Goal: Book appointment/travel/reservation

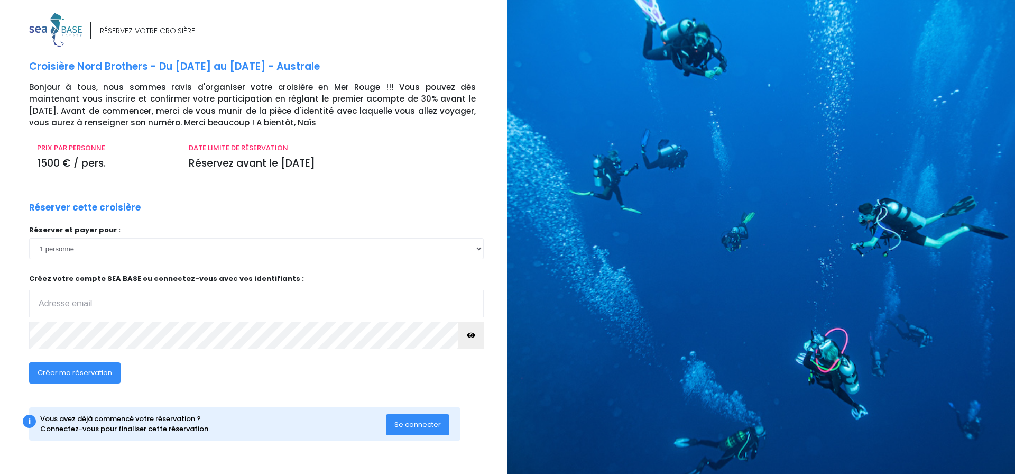
click at [434, 428] on span "Se connecter" at bounding box center [417, 424] width 47 height 10
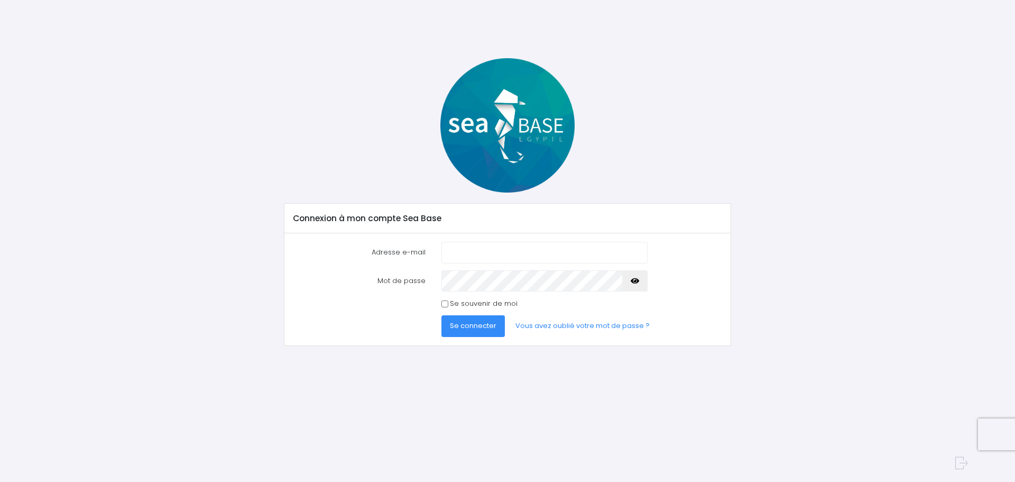
click at [482, 255] on input "Adresse e-mail" at bounding box center [544, 252] width 206 height 21
type input "[EMAIL_ADDRESS][DOMAIN_NAME]"
click at [449, 298] on div "Se souvenir de moi" at bounding box center [544, 303] width 206 height 11
click at [449, 304] on div "Se souvenir de moi" at bounding box center [544, 303] width 206 height 11
click at [443, 304] on input "Se souvenir de moi" at bounding box center [444, 303] width 7 height 7
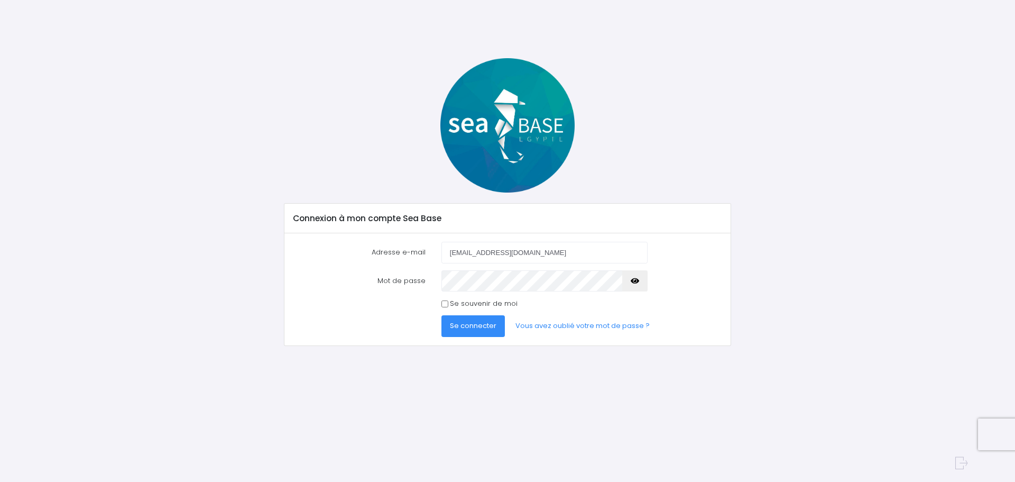
checkbox input "true"
click at [457, 323] on span "Se connecter" at bounding box center [473, 325] width 47 height 10
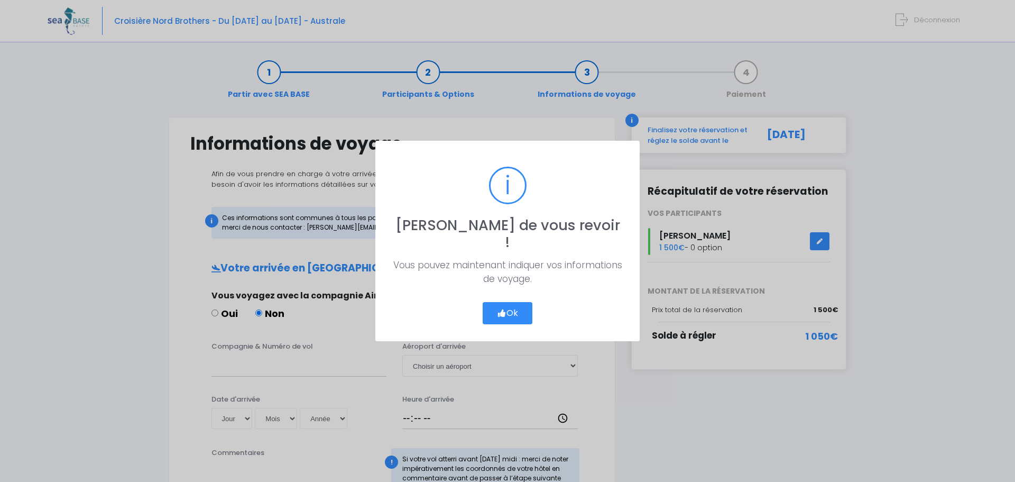
click at [504, 302] on button "Ok" at bounding box center [508, 313] width 50 height 22
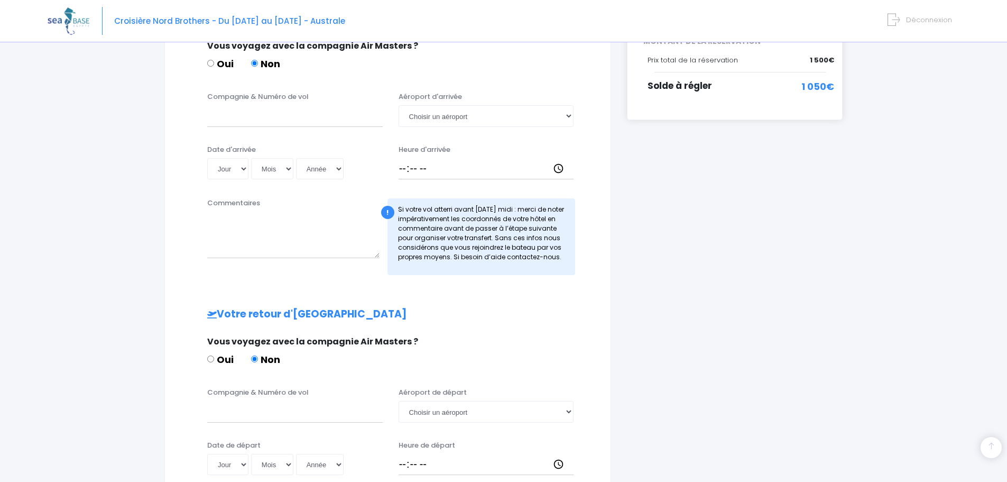
scroll to position [394, 0]
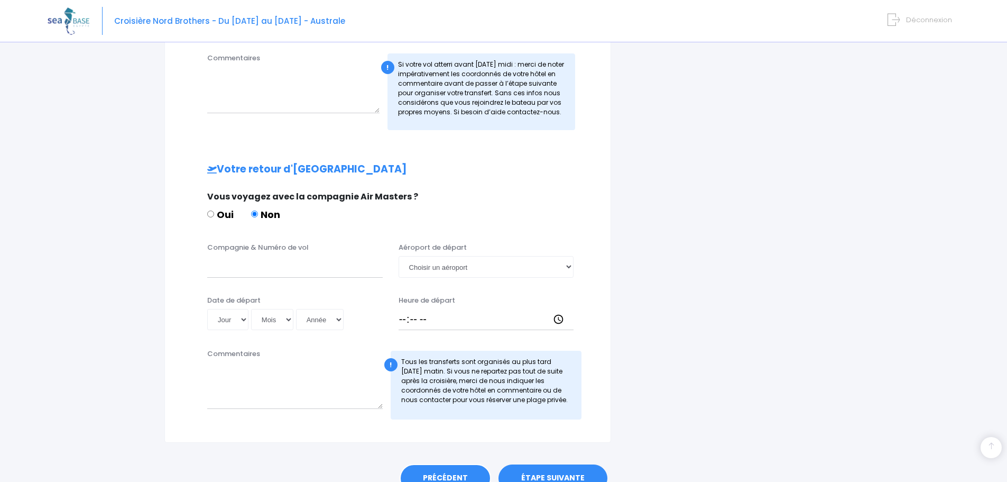
click at [472, 464] on link "PRÉCÉDENT" at bounding box center [445, 478] width 91 height 29
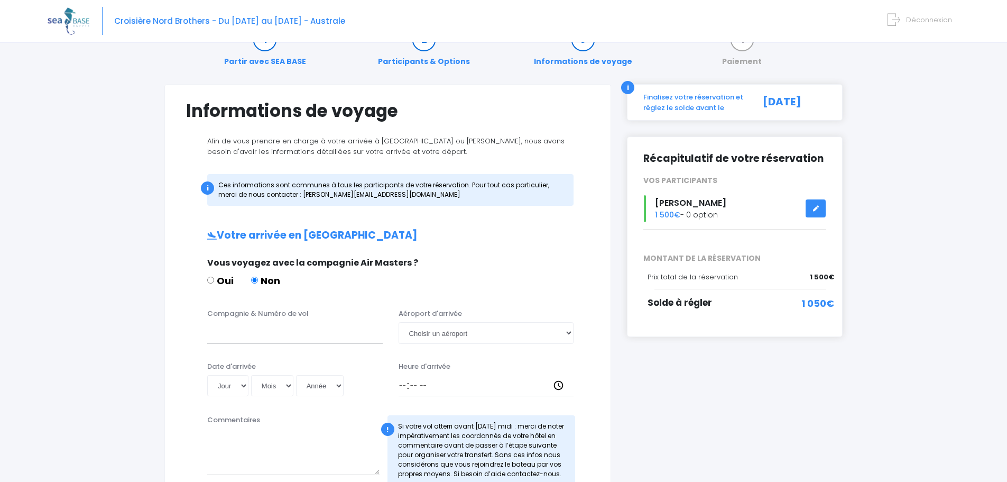
scroll to position [24, 0]
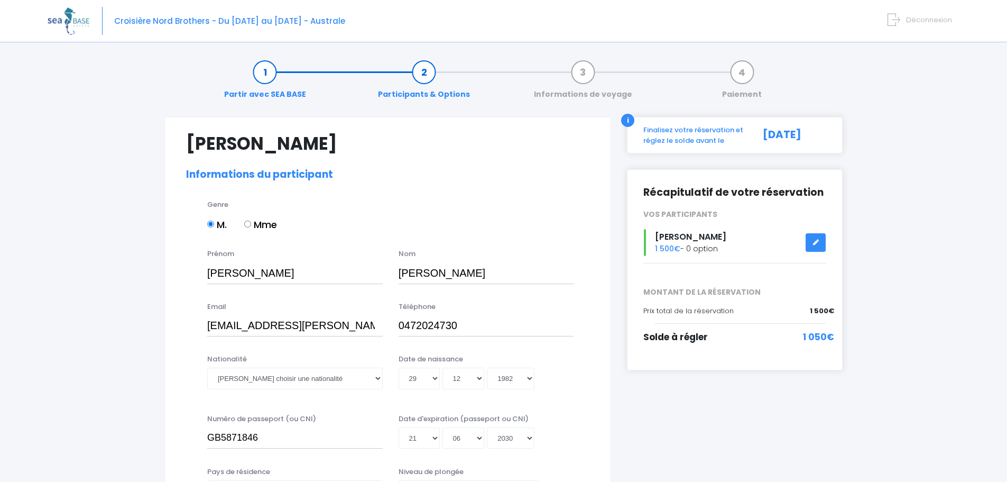
select select "[GEOGRAPHIC_DATA]"
select select "MF1"
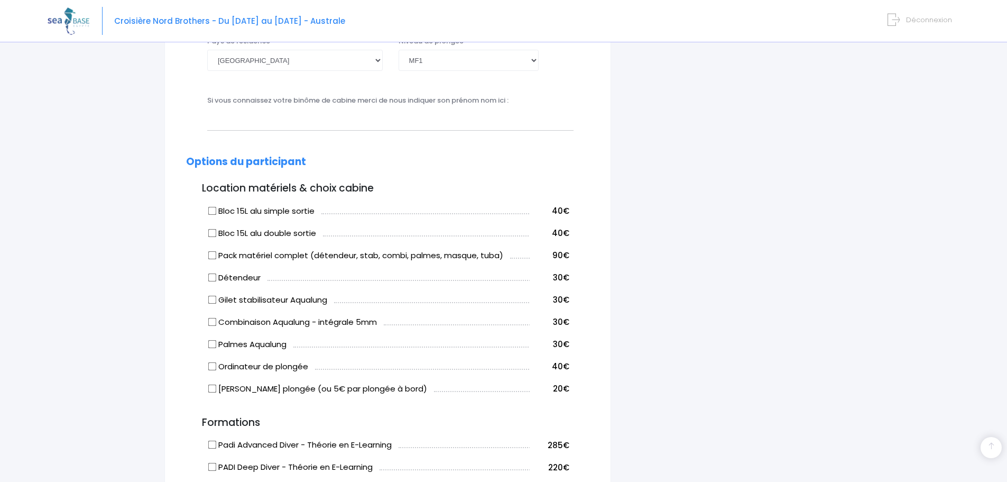
scroll to position [423, 0]
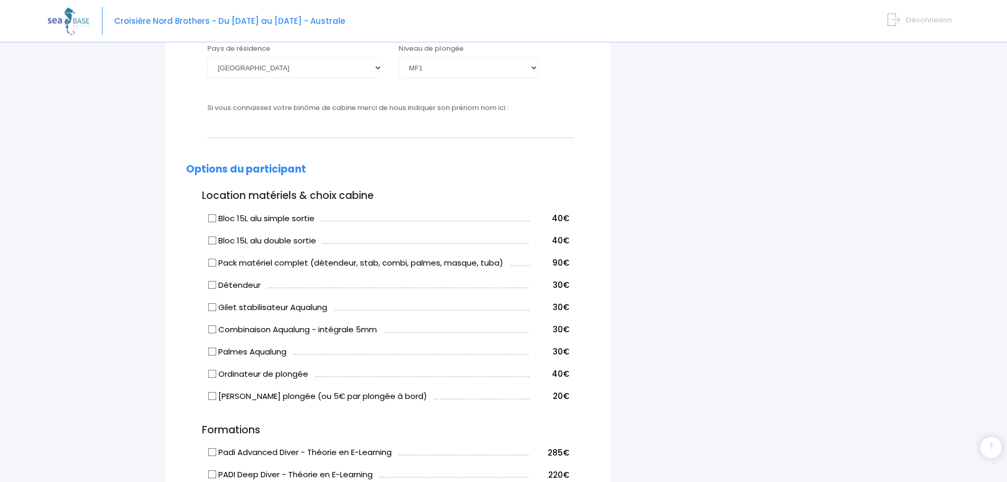
click at [238, 238] on label "Bloc 15L alu double sortie" at bounding box center [262, 241] width 107 height 12
click at [217, 238] on input "Bloc 15L alu double sortie" at bounding box center [212, 240] width 8 height 8
checkbox input "true"
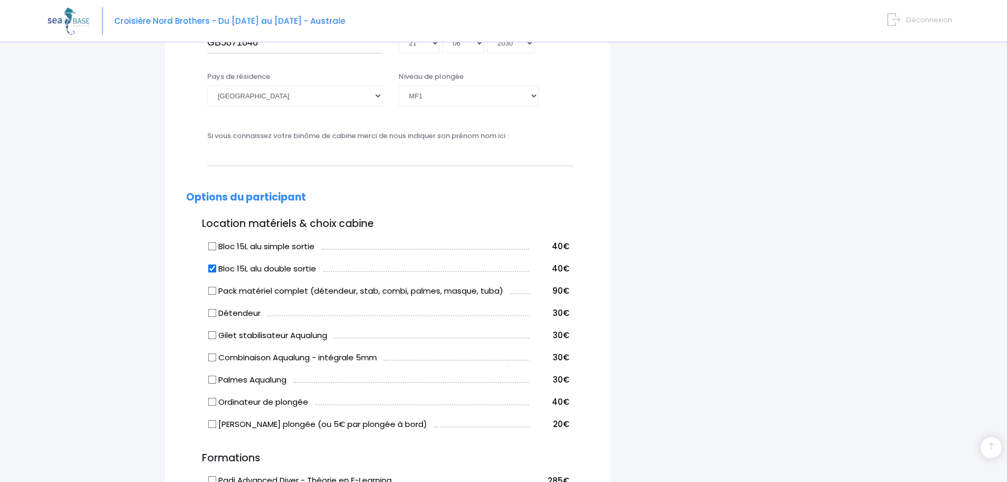
scroll to position [264, 0]
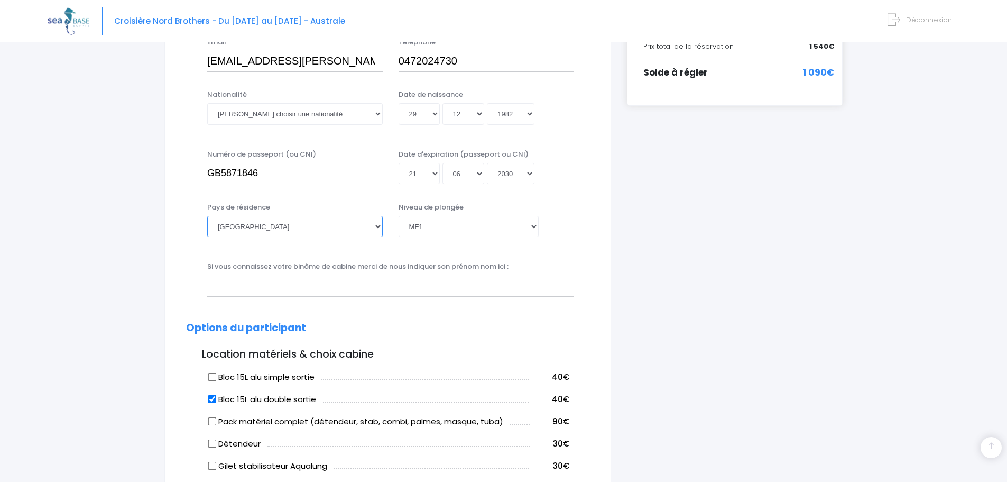
click at [265, 236] on select "Afghanistan Afrique du Sud Albanie Algérie Allemagne Andorre Angola Anguilla An…" at bounding box center [295, 226] width 176 height 21
select select "Belgique"
click at [207, 216] on select "Afghanistan Afrique du Sud Albanie Algérie Allemagne Andorre Angola Anguilla An…" at bounding box center [295, 226] width 176 height 21
click at [456, 229] on select "Veuillez choisir un niveau de plongée Non plongeur Junior OW diver Adventure OW…" at bounding box center [469, 226] width 140 height 21
click at [399, 216] on select "Veuillez choisir un niveau de plongée Non plongeur Junior OW diver Adventure OW…" at bounding box center [469, 226] width 140 height 21
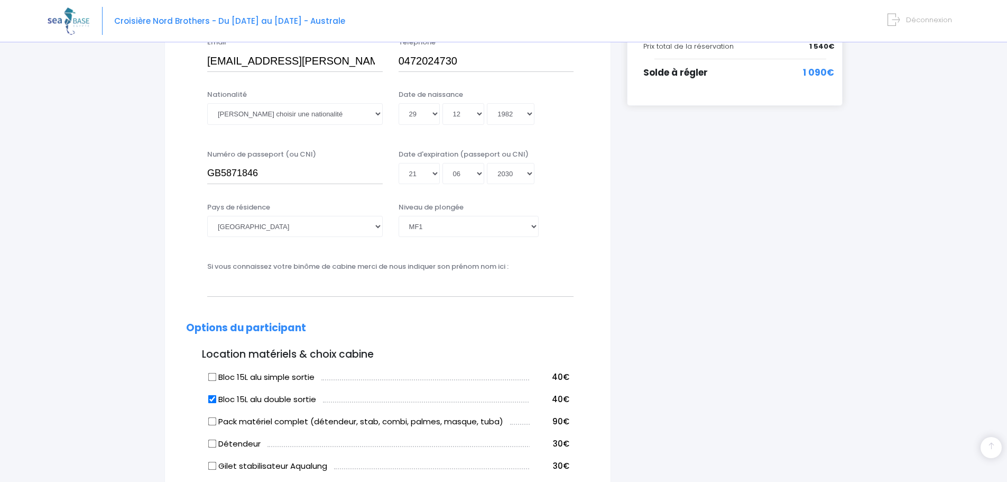
click at [586, 238] on div "Pays de résidence Afghanistan Afrique du Sud Albanie Algérie Allemagne Andorre …" at bounding box center [387, 226] width 419 height 49
click at [337, 288] on input "text" at bounding box center [390, 285] width 366 height 21
click at [344, 112] on select "Veuillez choisir une nationalité Afghane Albanaise Algerienne Allemande America…" at bounding box center [295, 113] width 176 height 21
select select "Belge"
click at [207, 103] on select "Veuillez choisir une nationalité Afghane Albanaise Algerienne Allemande America…" at bounding box center [295, 113] width 176 height 21
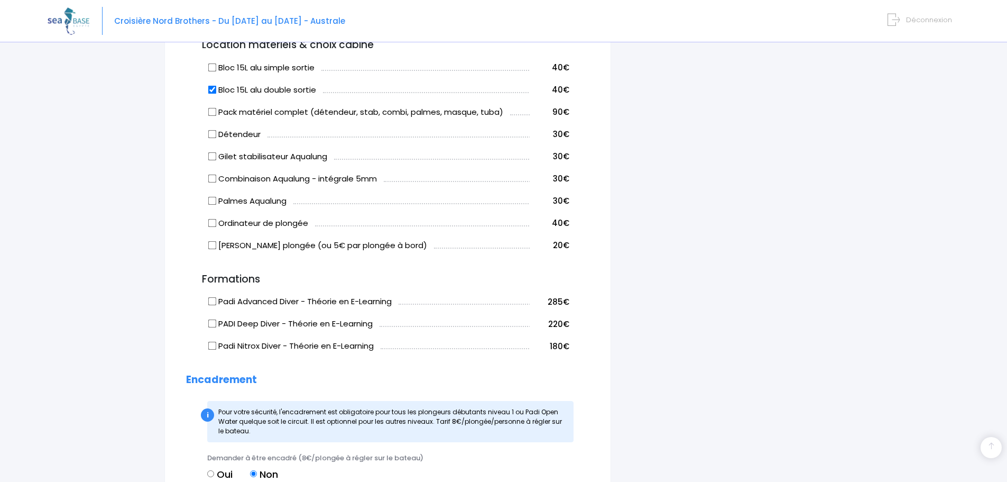
scroll to position [582, 0]
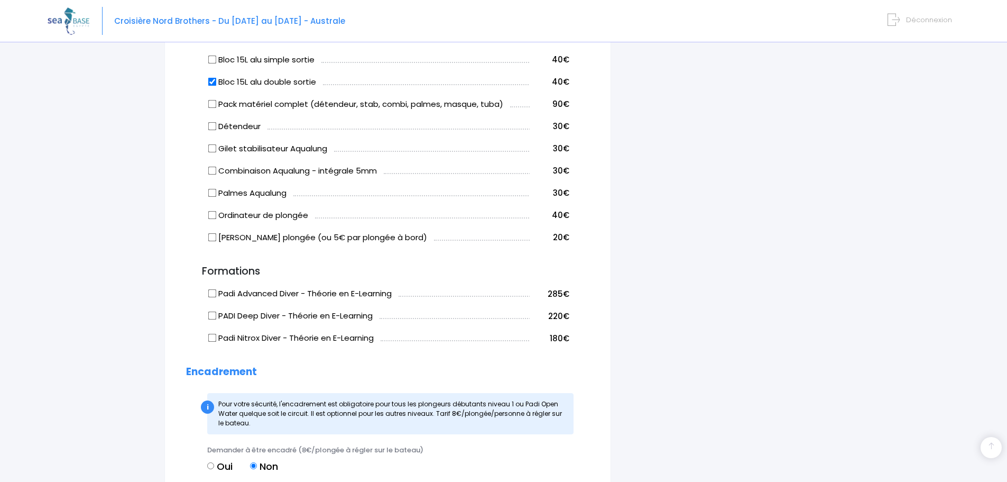
click at [214, 83] on input "Bloc 15L alu double sortie" at bounding box center [212, 81] width 8 height 8
checkbox input "true"
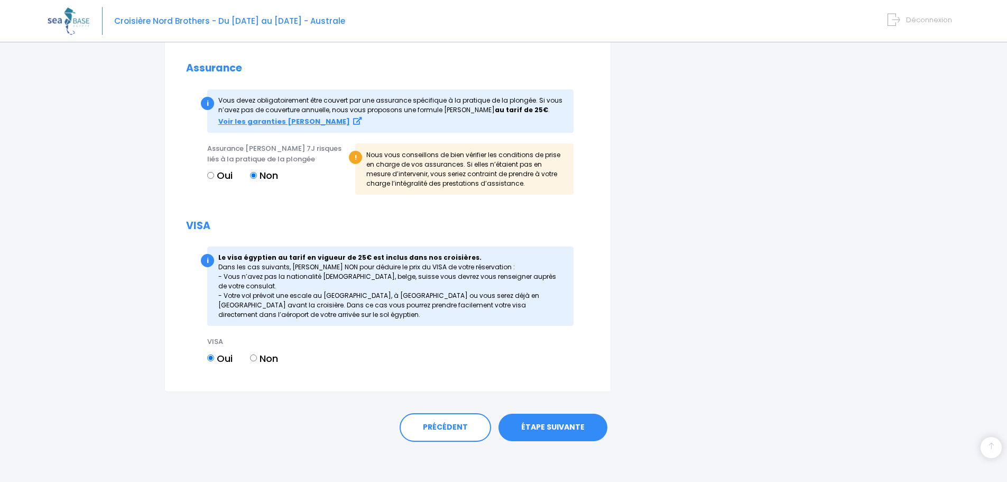
scroll to position [1024, 0]
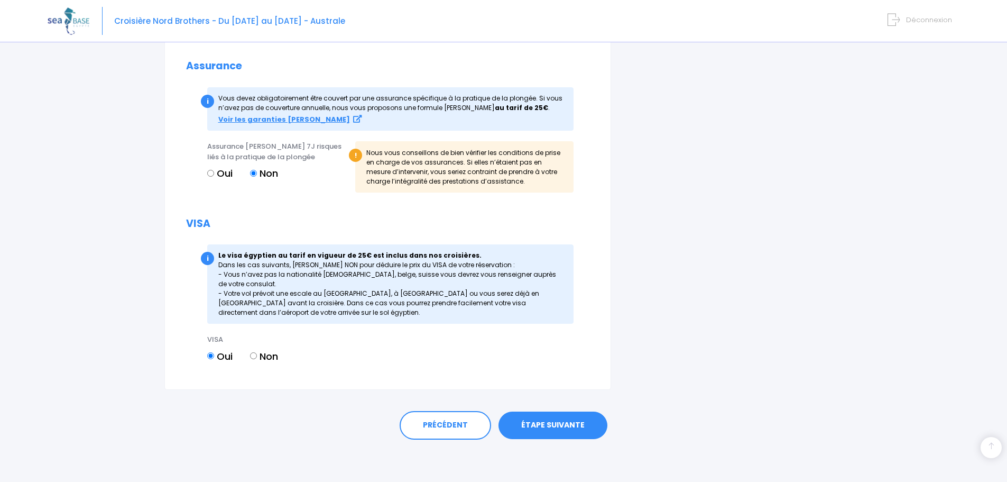
click at [583, 434] on link "ÉTAPE SUIVANTE" at bounding box center [553, 424] width 109 height 27
